Goal: Navigation & Orientation: Understand site structure

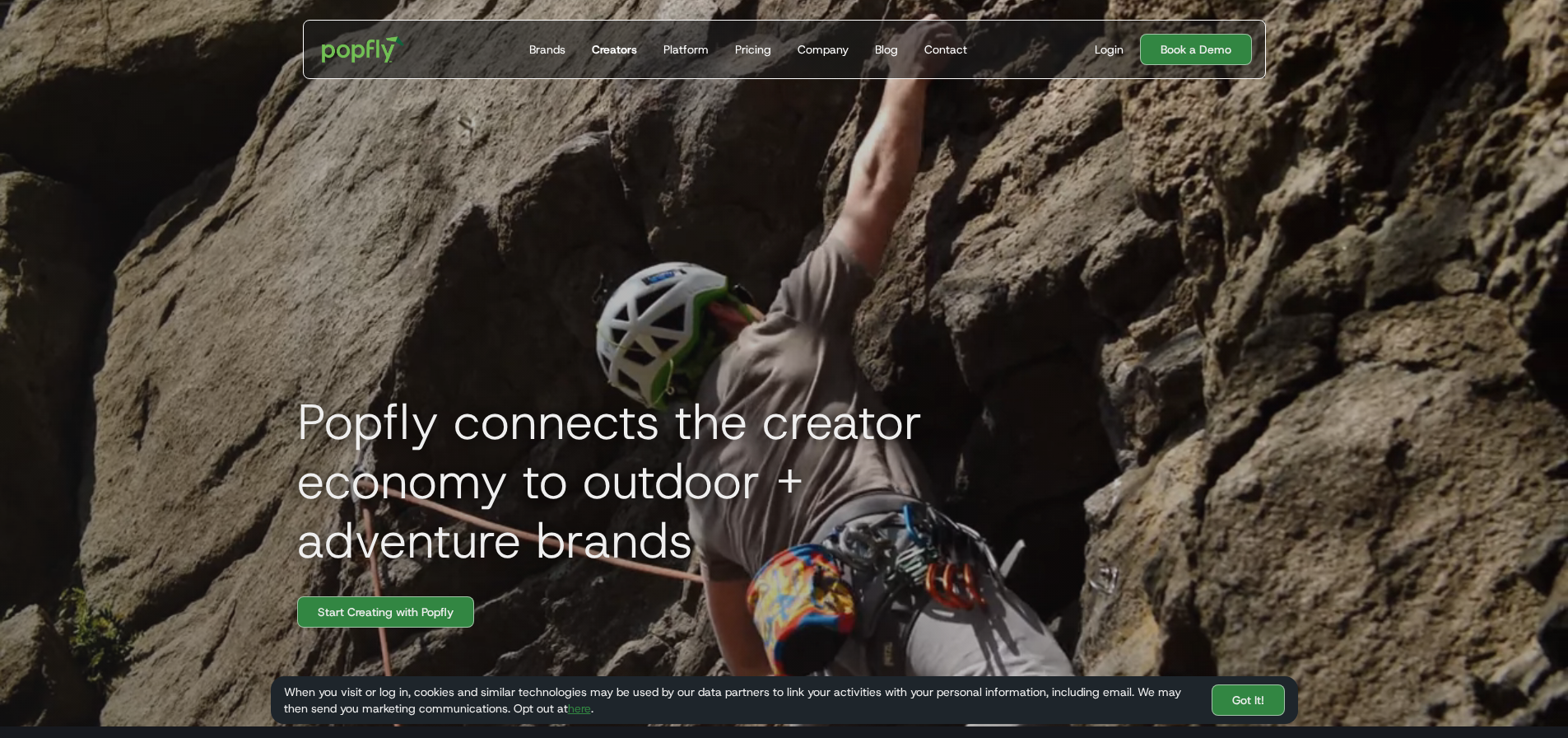
click at [615, 50] on div "Creators" at bounding box center [615, 49] width 45 height 17
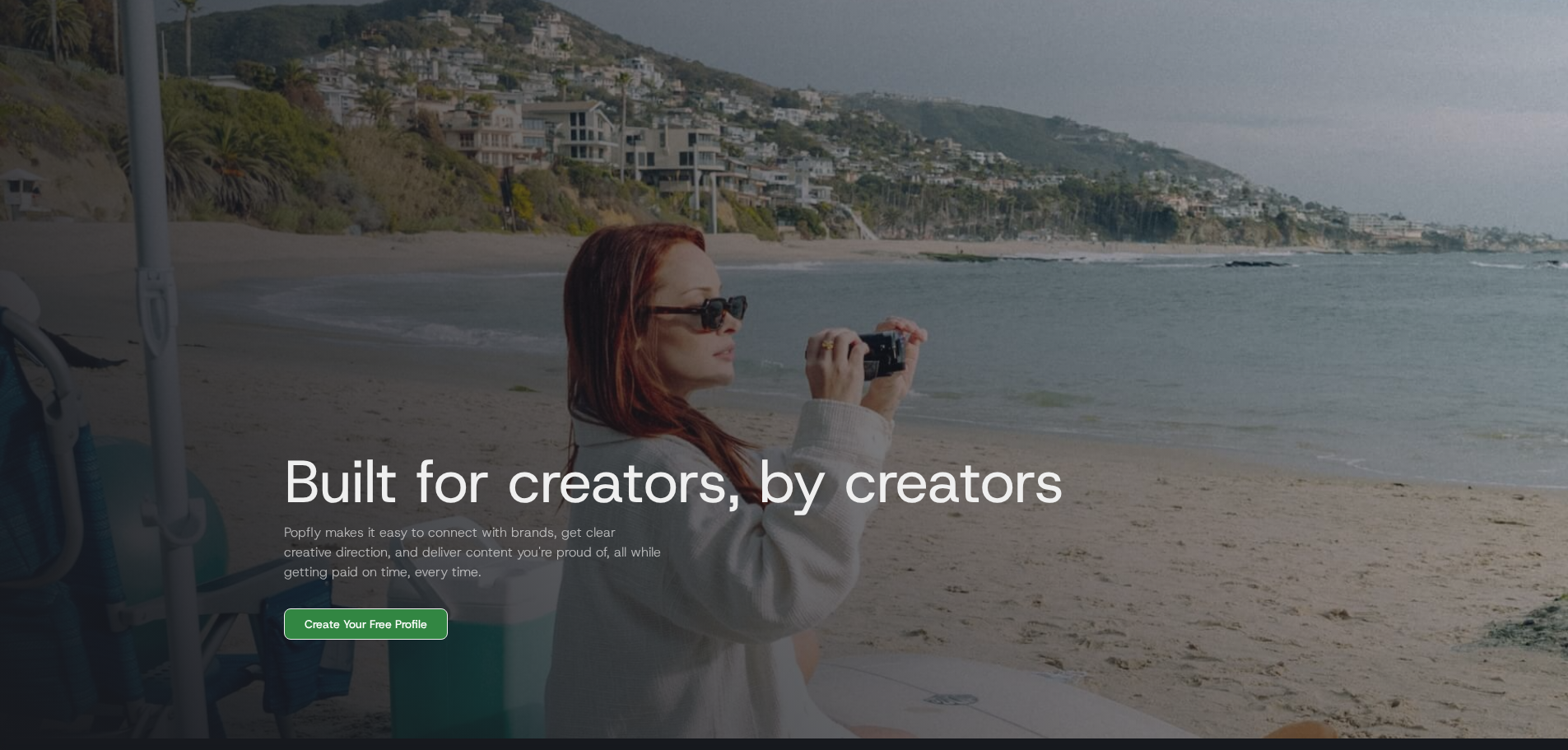
click at [403, 621] on link "Create Your Free Profile" at bounding box center [366, 624] width 163 height 31
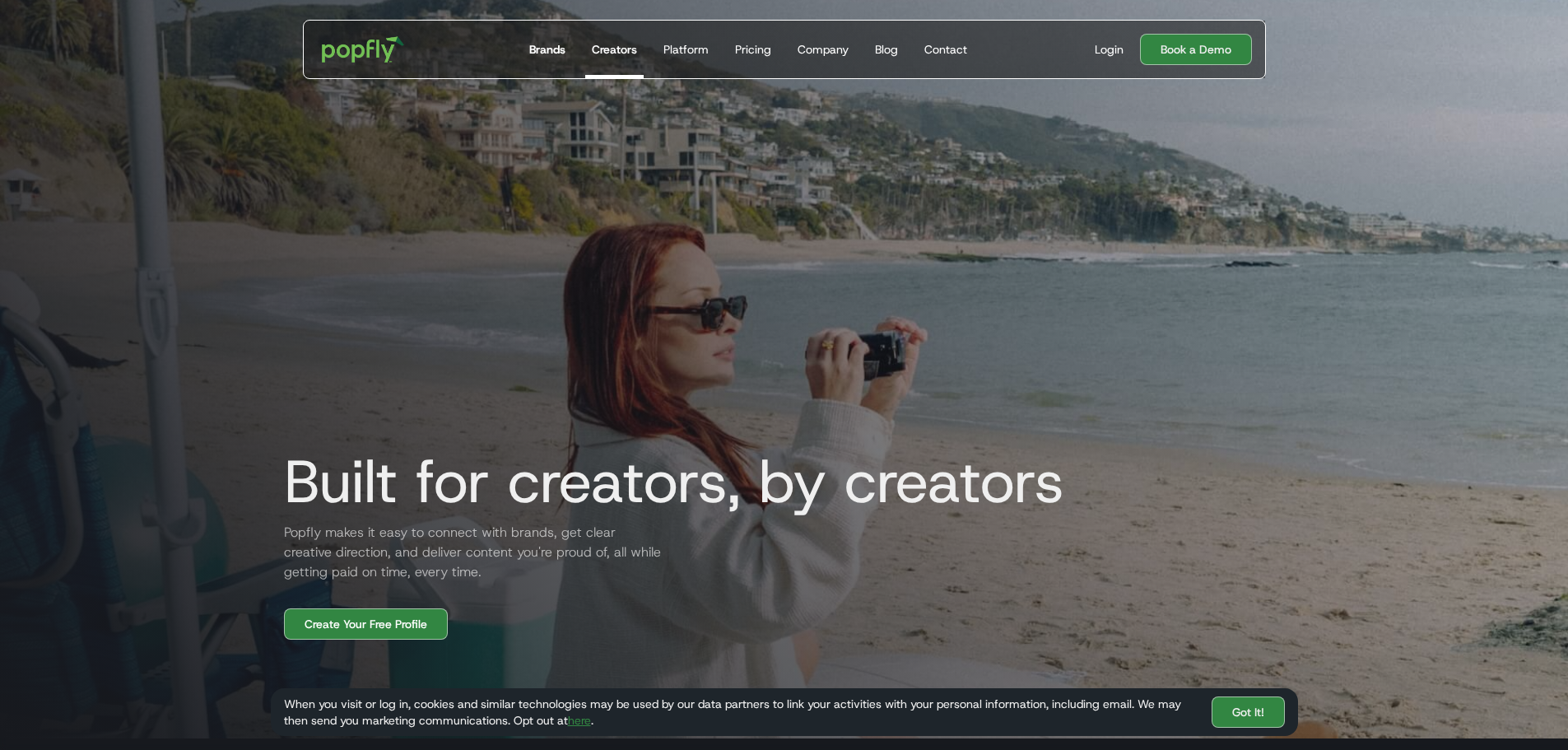
click at [555, 57] on link "Brands" at bounding box center [547, 50] width 50 height 57
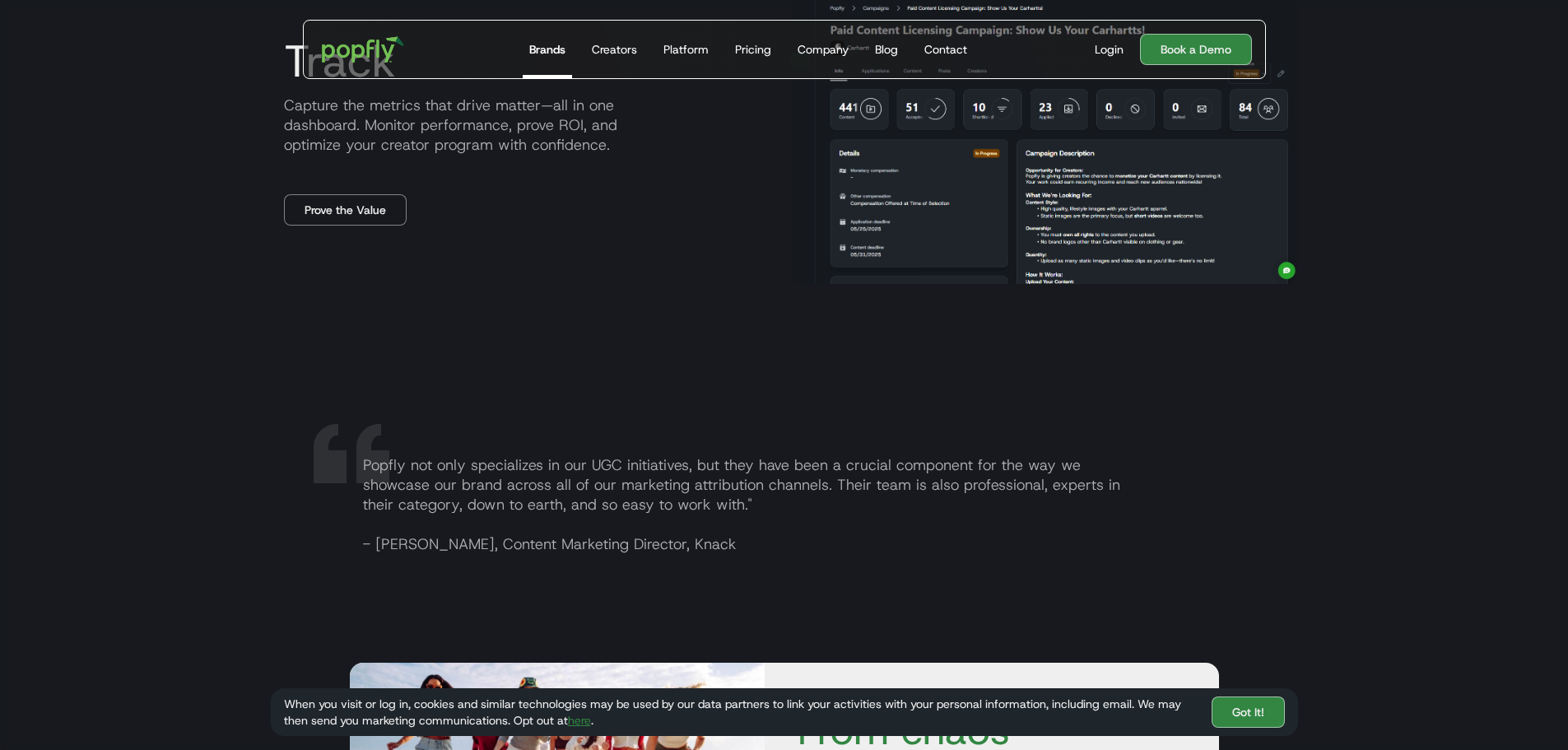
scroll to position [2367, 0]
click at [757, 51] on div "Pricing" at bounding box center [754, 49] width 37 height 17
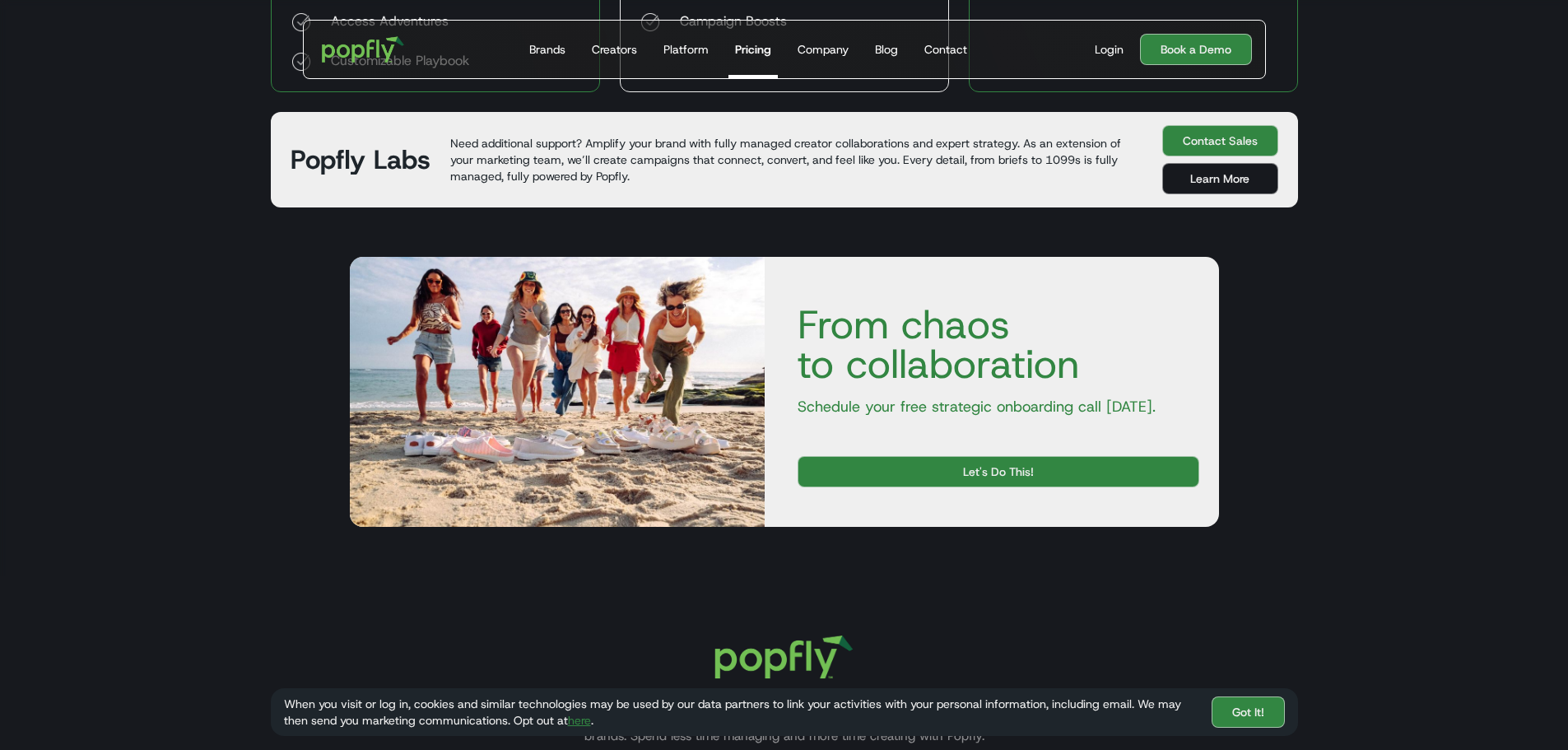
scroll to position [881, 0]
